Goal: Navigation & Orientation: Find specific page/section

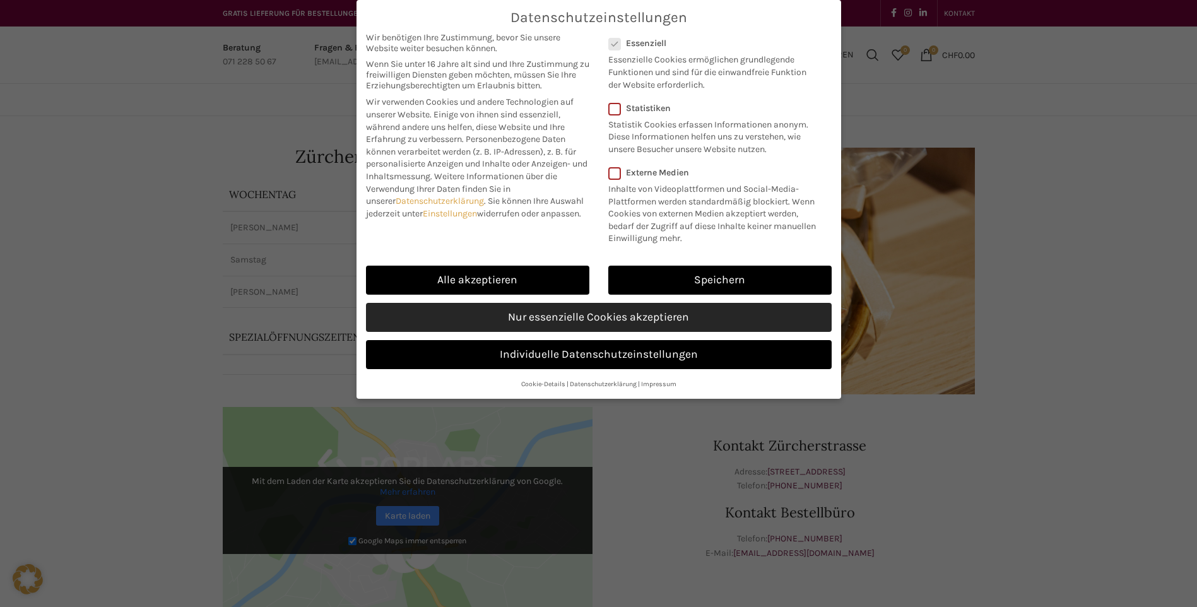
click at [618, 315] on link "Nur essenzielle Cookies akzeptieren" at bounding box center [599, 317] width 466 height 29
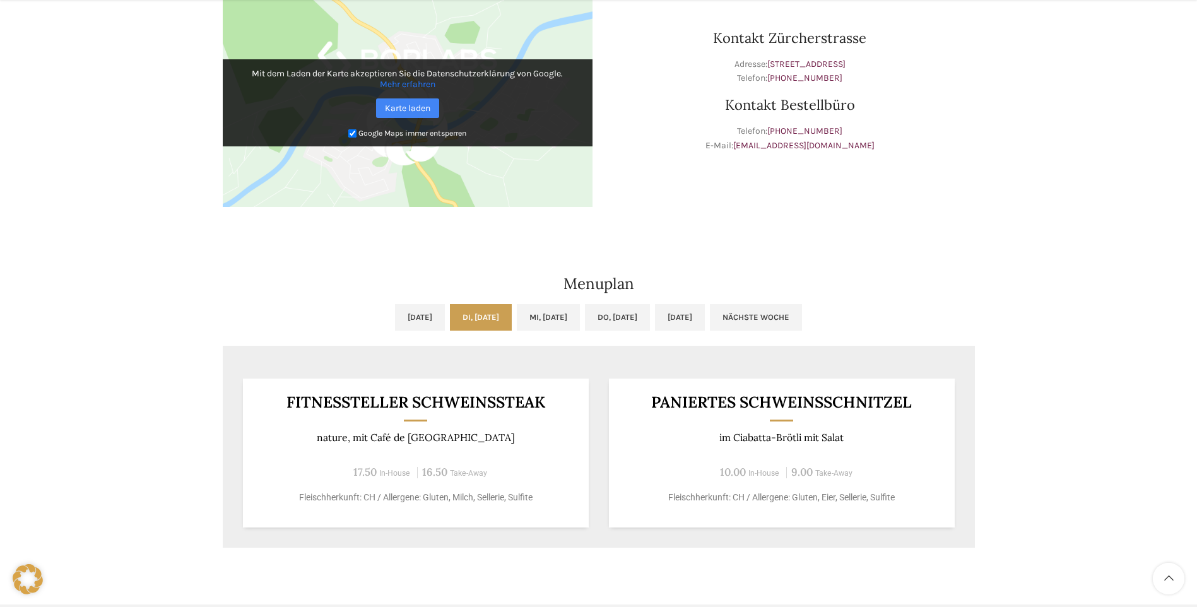
scroll to position [631, 0]
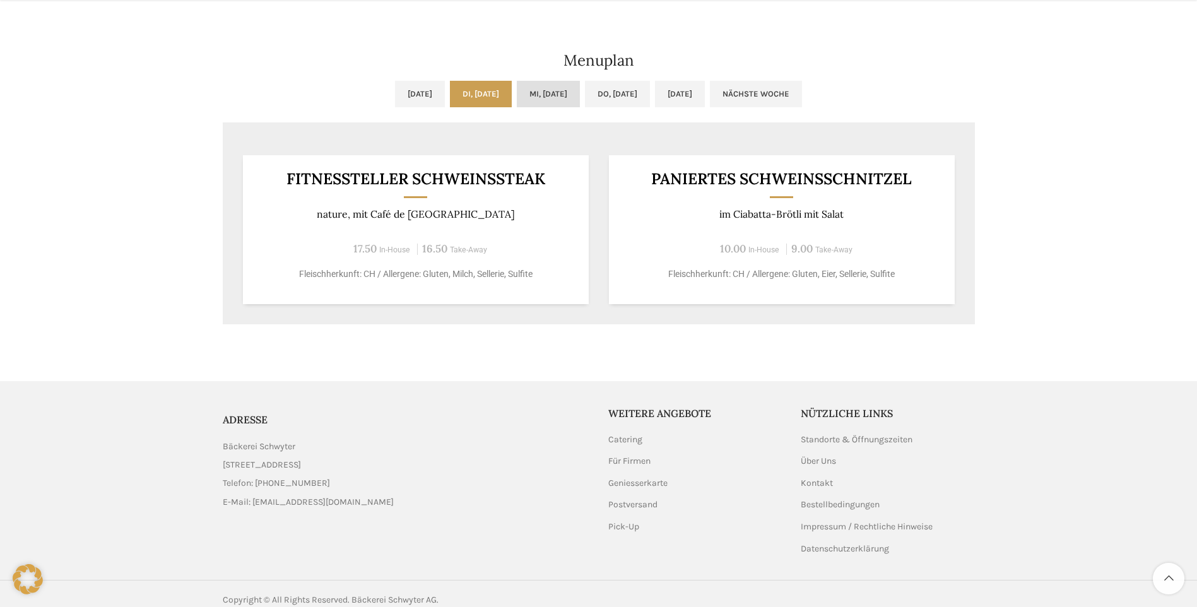
click at [539, 86] on link "Mi, [DATE]" at bounding box center [548, 94] width 63 height 27
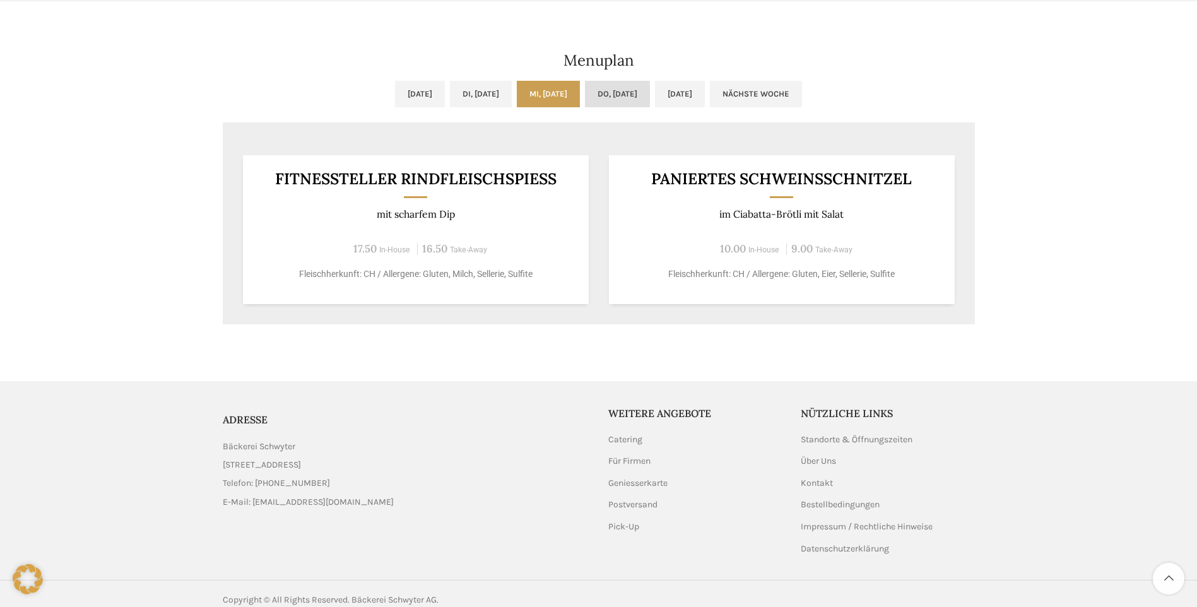
click at [626, 98] on link "Do, [DATE]" at bounding box center [617, 94] width 65 height 27
click at [580, 99] on link "Mi, [DATE]" at bounding box center [548, 94] width 63 height 27
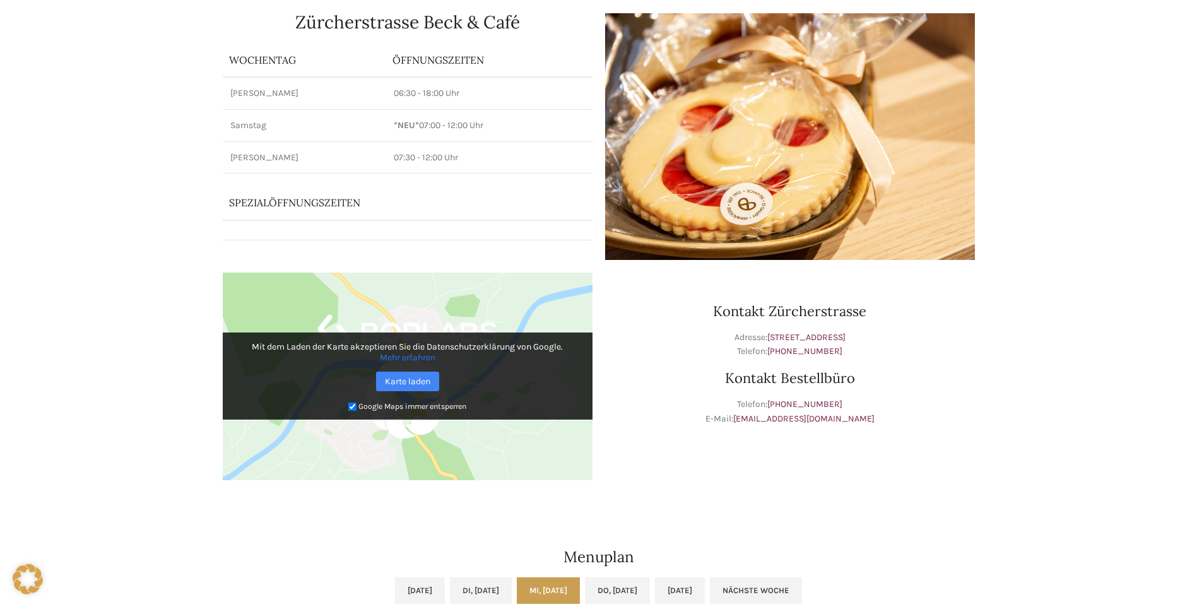
scroll to position [0, 0]
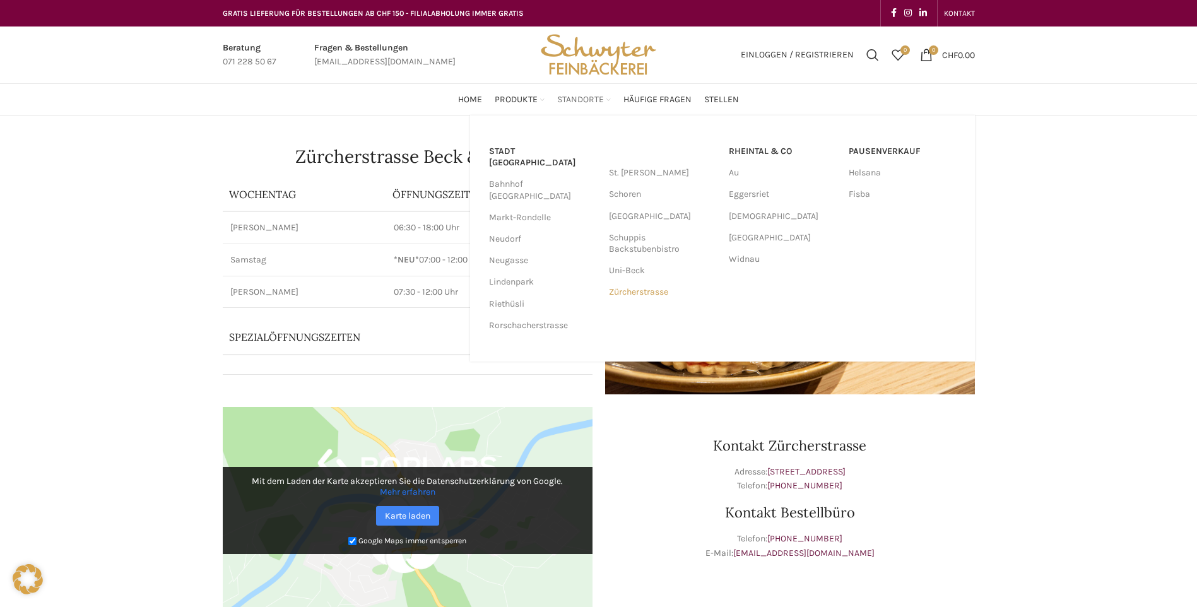
click at [639, 290] on link "Zürcherstrasse" at bounding box center [662, 291] width 107 height 21
click at [851, 194] on link "Fisba" at bounding box center [902, 194] width 107 height 21
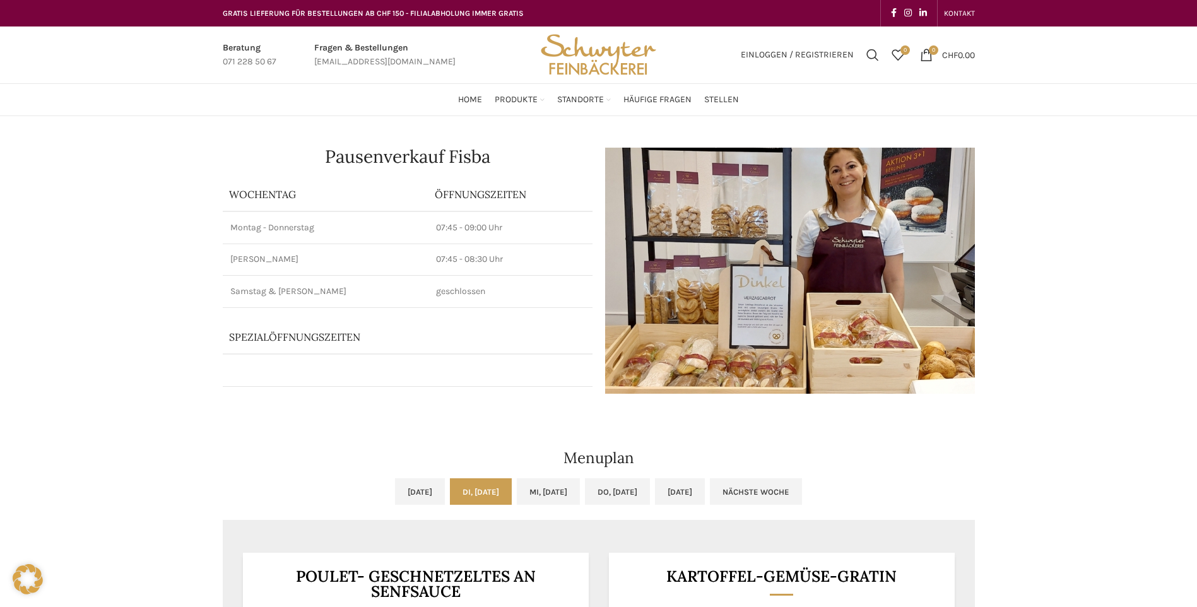
scroll to position [379, 0]
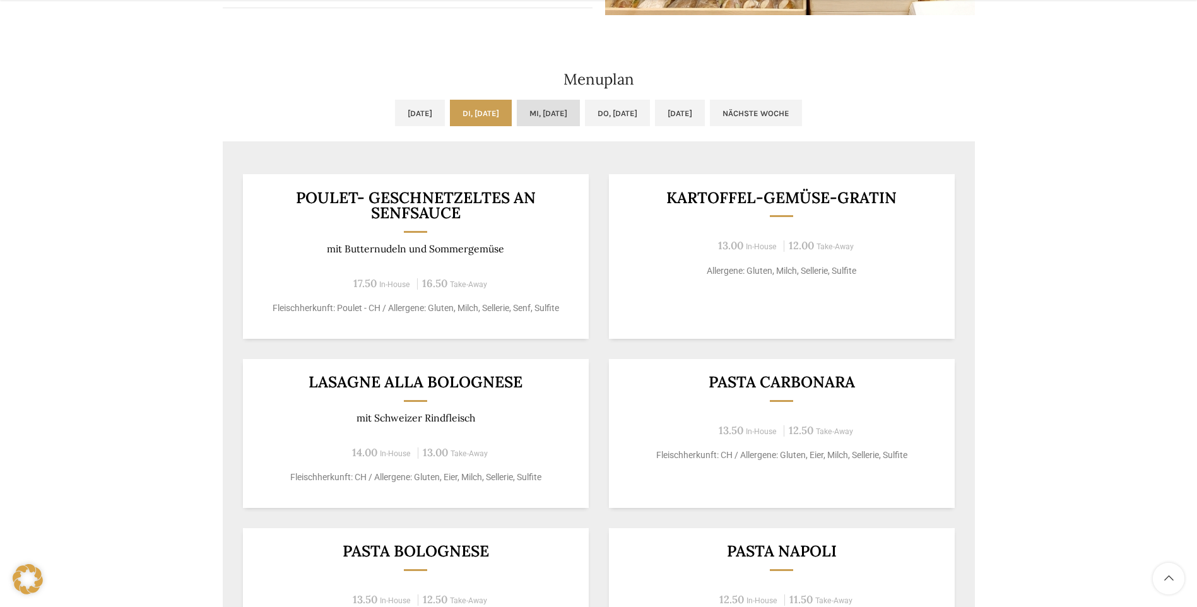
click at [579, 121] on link "Mi, [DATE]" at bounding box center [548, 113] width 63 height 27
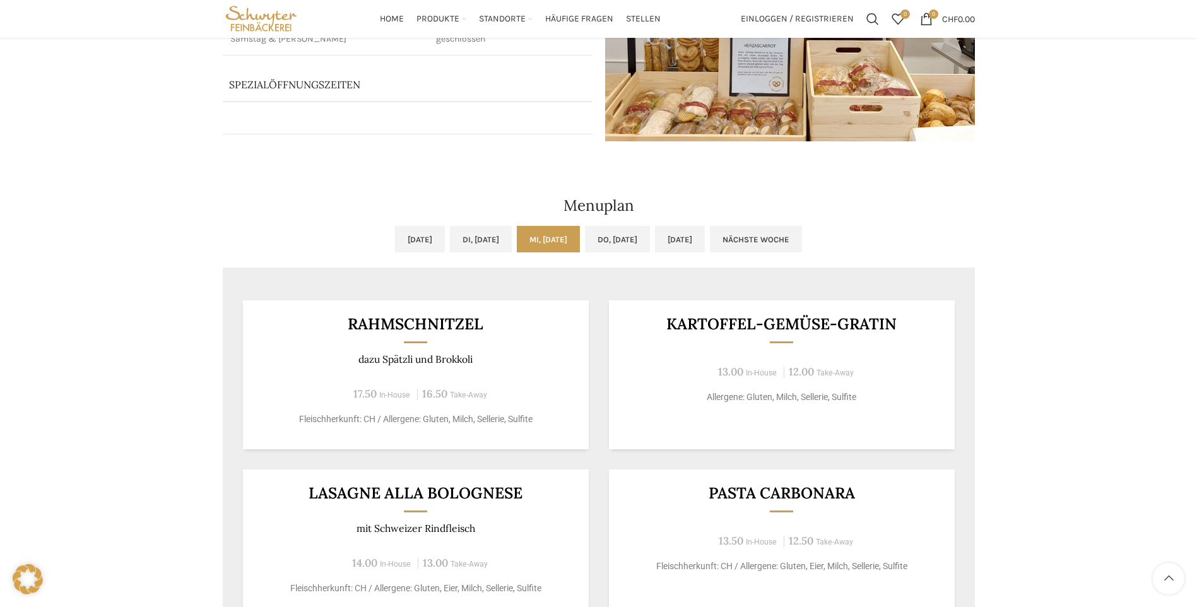
scroll to position [63, 0]
